Goal: Task Accomplishment & Management: Use online tool/utility

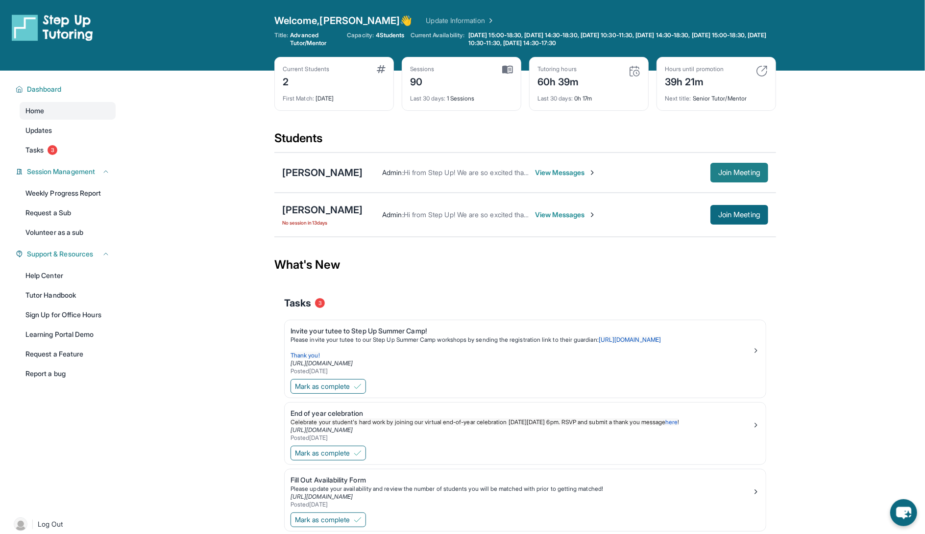
click at [725, 170] on span "Join Meeting" at bounding box center [739, 173] width 42 height 6
click at [318, 175] on div "[PERSON_NAME]" at bounding box center [322, 173] width 80 height 14
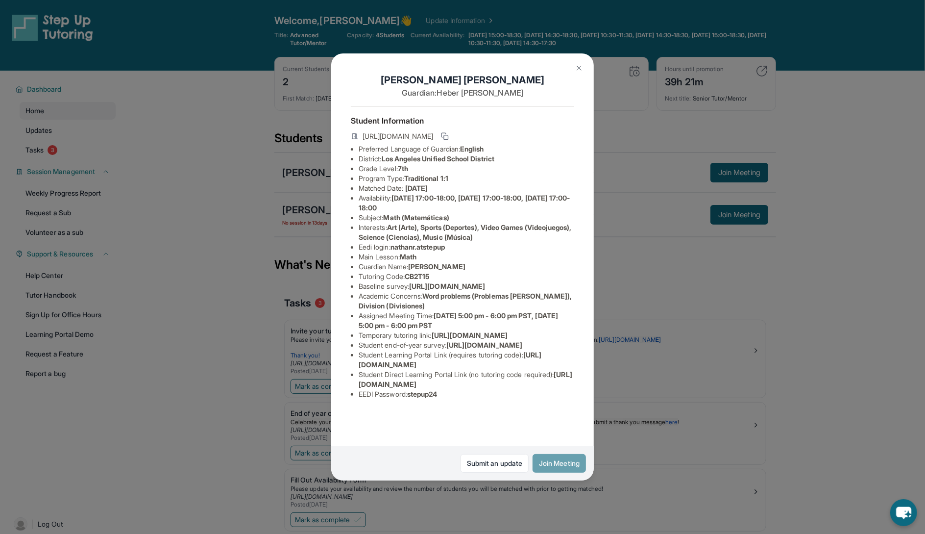
click at [552, 461] on button "Join Meeting" at bounding box center [559, 463] width 53 height 19
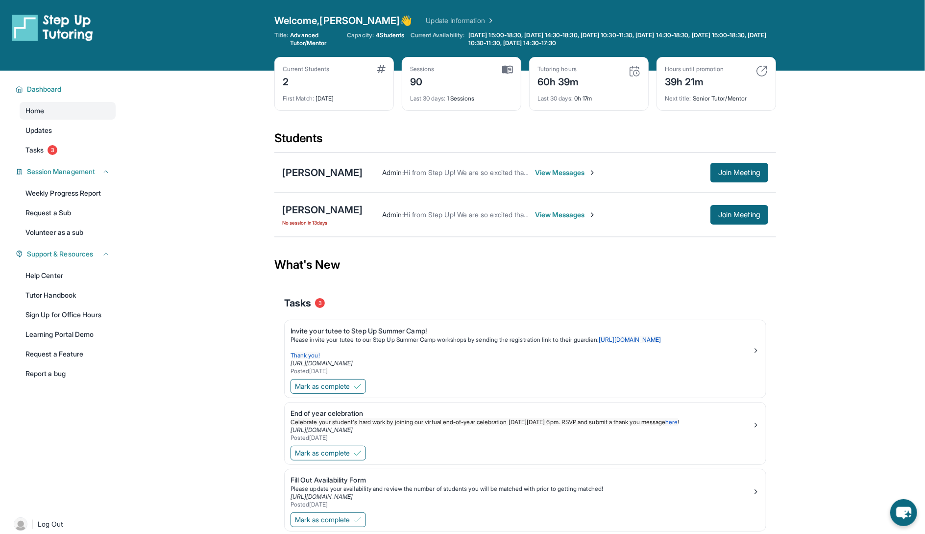
click at [550, 180] on div "Admin : Hi from Step Up! We are so excited that you are matched with one anothe…" at bounding box center [566, 173] width 406 height 20
click at [547, 172] on span "View Messages" at bounding box center [565, 173] width 61 height 10
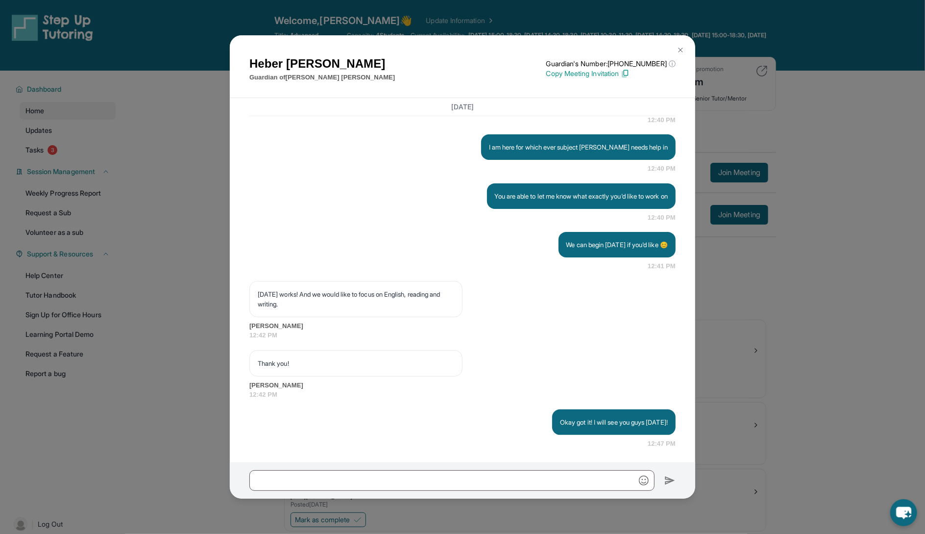
scroll to position [1540, 0]
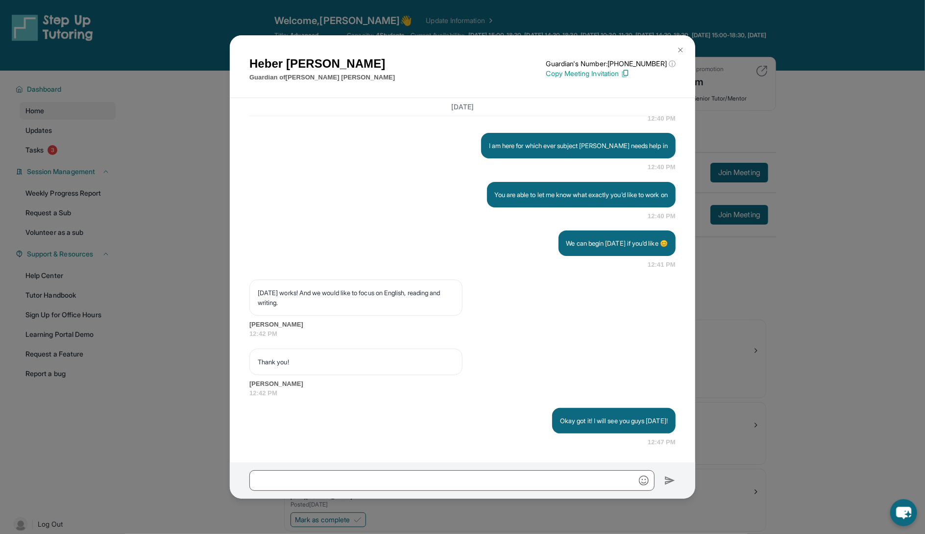
click at [212, 220] on div "[PERSON_NAME] Guardian of [PERSON_NAME] Guardian's Number: [PHONE_NUMBER] ⓘ Thi…" at bounding box center [462, 267] width 925 height 534
